Goal: Information Seeking & Learning: Learn about a topic

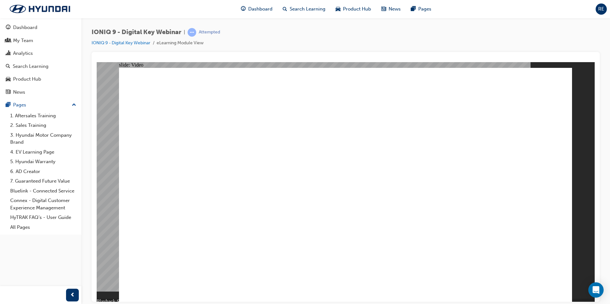
type input "977"
type input "9"
type input "977"
type input "9"
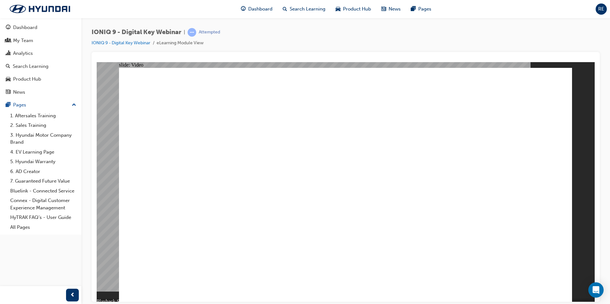
type input "977"
type input "10"
type input "977"
type input "10"
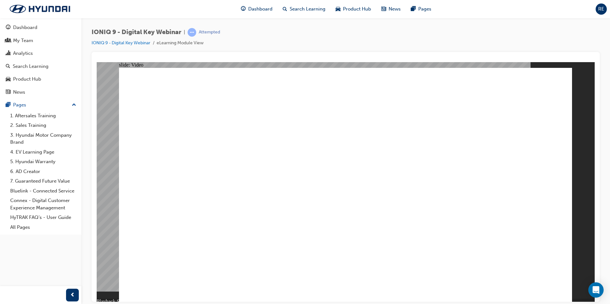
type input "2079"
